Goal: Information Seeking & Learning: Learn about a topic

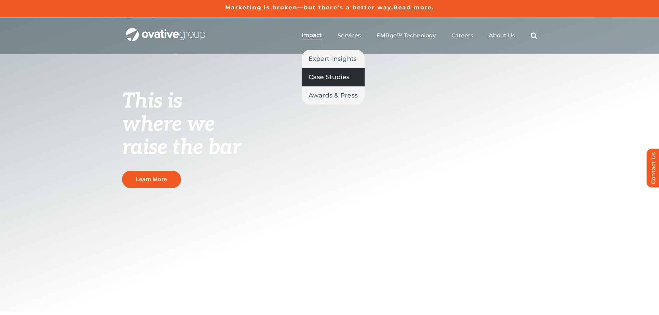
click at [326, 76] on span "Case Studies" at bounding box center [328, 77] width 41 height 10
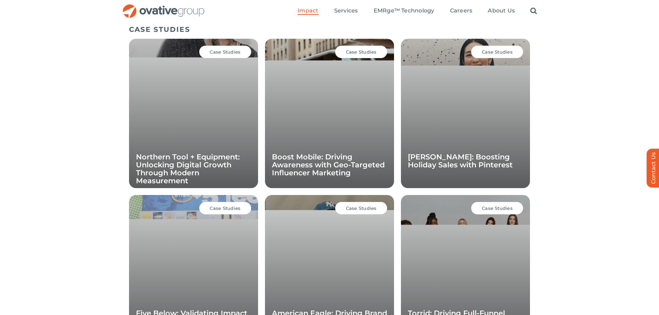
scroll to position [477, 0]
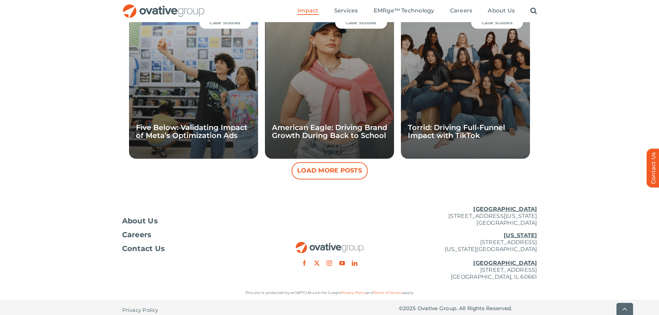
scroll to position [665, 0]
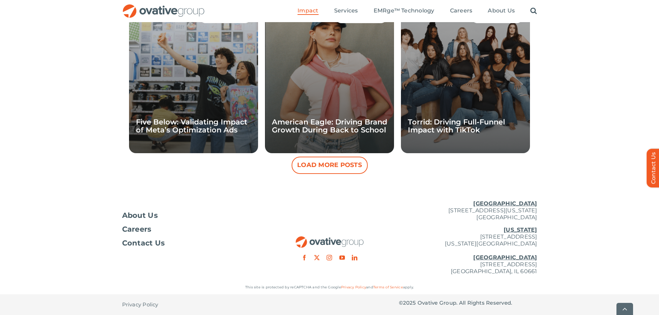
click at [333, 167] on button "Load More Posts" at bounding box center [330, 165] width 76 height 17
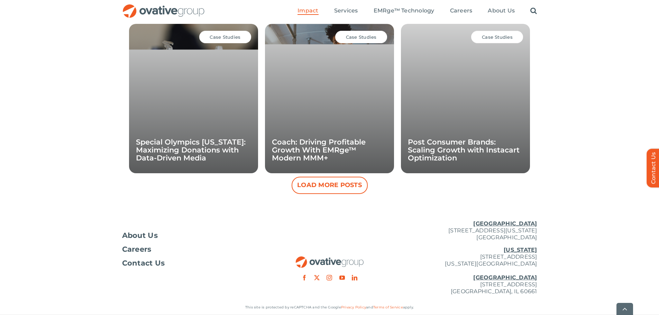
scroll to position [977, 0]
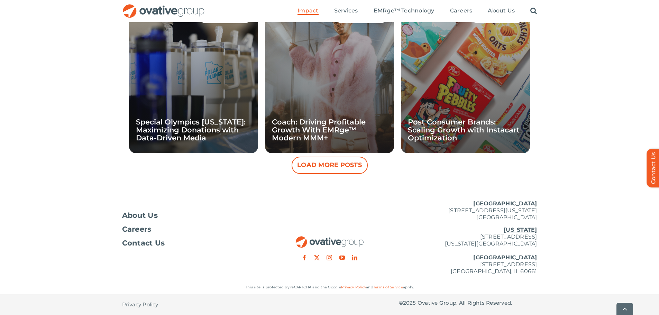
click at [323, 165] on button "Load More Posts" at bounding box center [330, 165] width 76 height 17
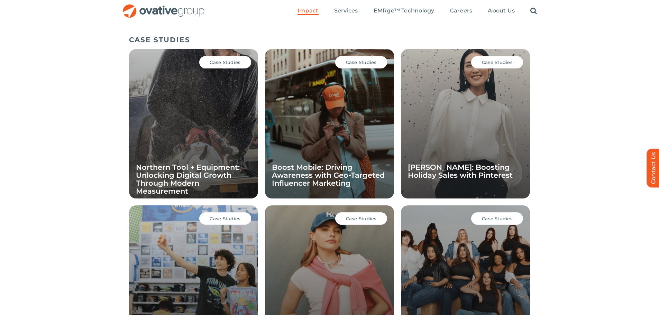
scroll to position [390, 0]
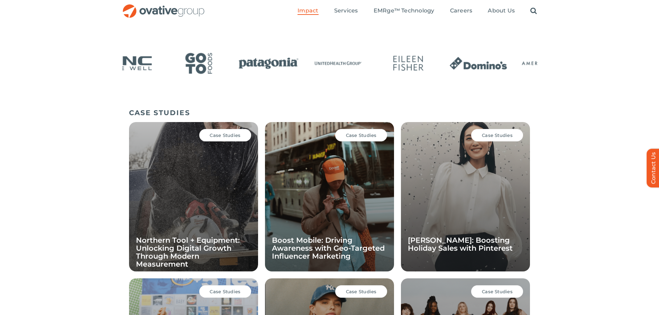
click at [501, 104] on div at bounding box center [329, 76] width 659 height 58
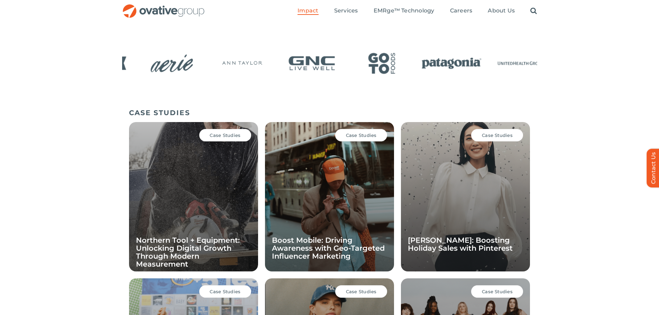
click at [396, 90] on div at bounding box center [329, 71] width 415 height 48
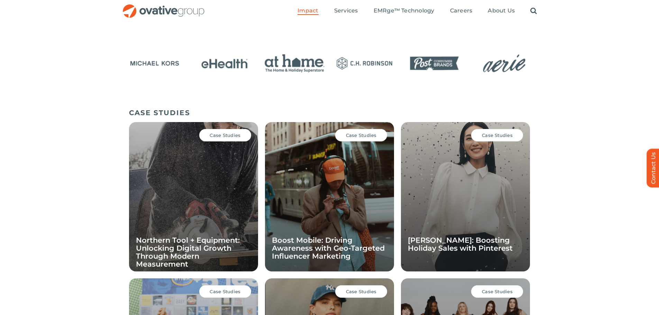
click at [376, 85] on div at bounding box center [329, 71] width 415 height 48
click at [472, 99] on div at bounding box center [329, 76] width 659 height 58
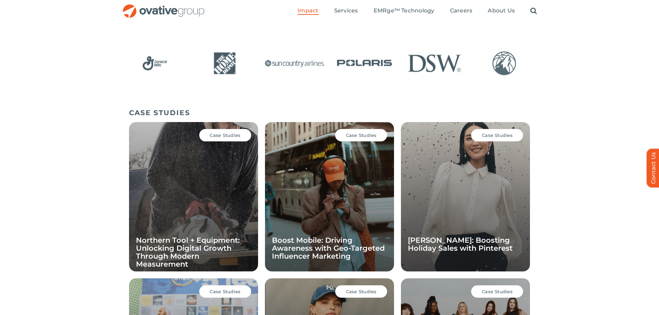
click at [187, 59] on img "7 / 24" at bounding box center [154, 63] width 65 height 27
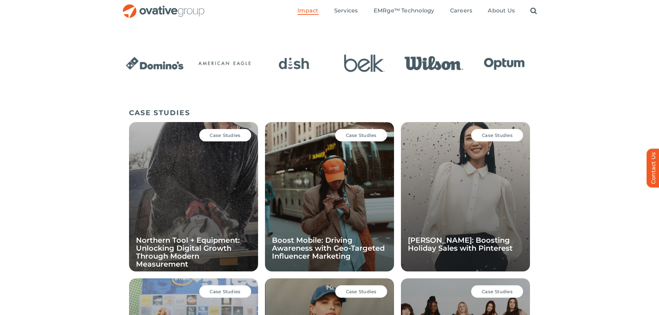
click at [257, 71] on img "2 / 24" at bounding box center [224, 63] width 65 height 27
click at [353, 78] on div at bounding box center [329, 64] width 415 height 34
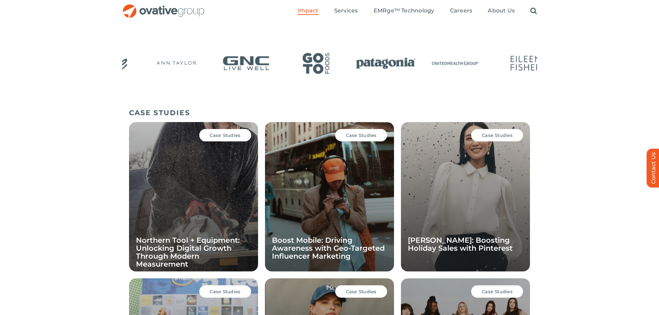
click at [426, 88] on div at bounding box center [329, 71] width 415 height 48
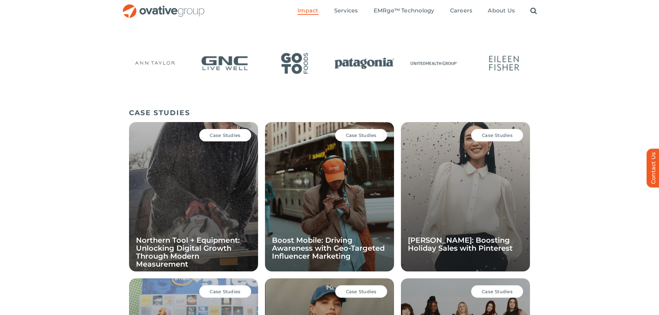
click at [423, 66] on img "23 / 24" at bounding box center [433, 63] width 65 height 27
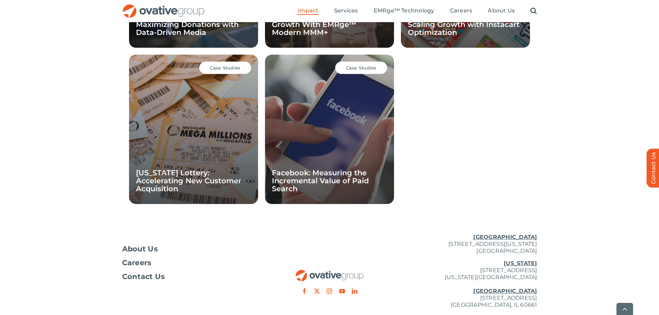
scroll to position [1116, 0]
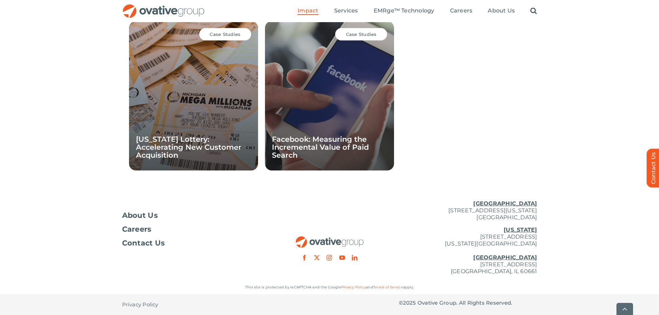
click at [478, 261] on p "New York 254 Canal Street, Suite 5000 New York, NY 10013 Chicago 224 North Desp…" at bounding box center [468, 250] width 138 height 48
click at [489, 231] on p "New York 254 Canal Street, Suite 5000 New York, NY 10013 Chicago 224 North Desp…" at bounding box center [468, 250] width 138 height 48
click at [481, 237] on p "New York 254 Canal Street, Suite 5000 New York, NY 10013 Chicago 224 North Desp…" at bounding box center [468, 250] width 138 height 48
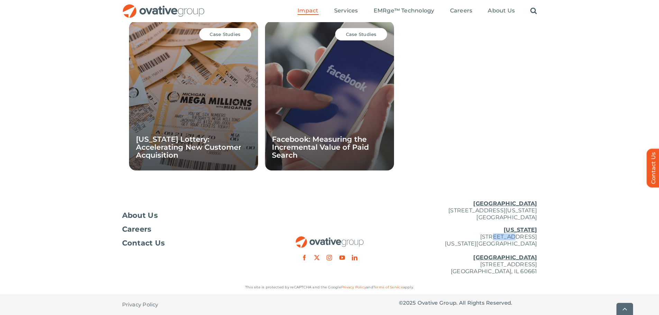
click at [481, 237] on p "New York 254 Canal Street, Suite 5000 New York, NY 10013 Chicago 224 North Desp…" at bounding box center [468, 250] width 138 height 48
click at [463, 211] on p "Minneapolis 729 Washington Avenue N, Suite 1000 Minneapolis, MN 55401" at bounding box center [468, 210] width 138 height 21
click at [463, 210] on p "Minneapolis 729 Washington Avenue N, Suite 1000 Minneapolis, MN 55401" at bounding box center [468, 210] width 138 height 21
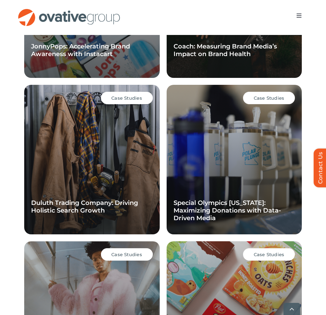
scroll to position [1197, 0]
